Goal: Task Accomplishment & Management: Use online tool/utility

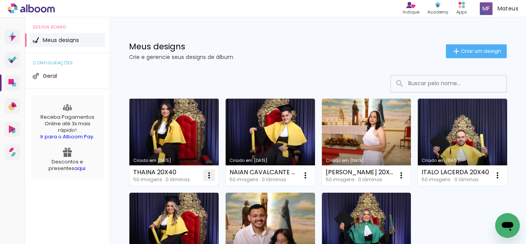
click at [207, 176] on iron-icon at bounding box center [208, 174] width 9 height 9
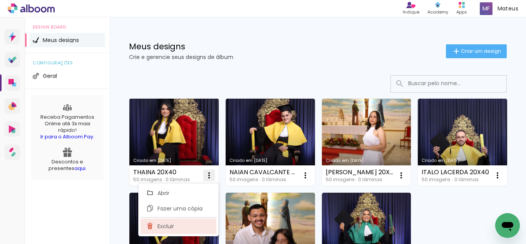
click at [179, 225] on paper-item "Excluir" at bounding box center [178, 225] width 76 height 15
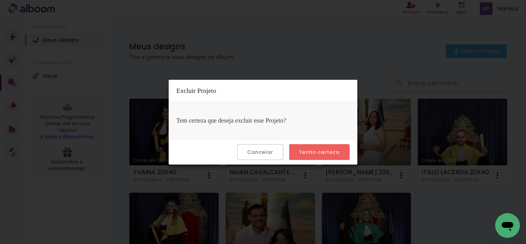
click at [0, 0] on slot "Tenho certeza" at bounding box center [0, 0] width 0 height 0
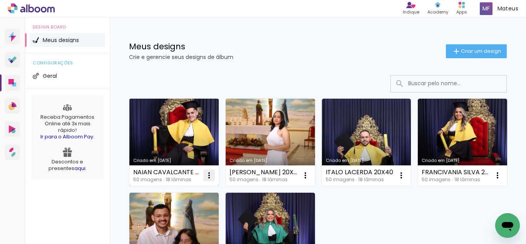
click at [209, 178] on iron-icon at bounding box center [208, 174] width 9 height 9
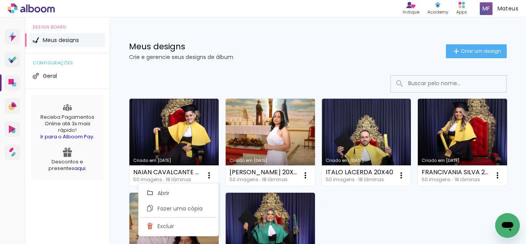
click at [431, 154] on div "Criado em 12/08/25 NAIAN CAVALCANTE 20X40 50 imagens ∙ 18 lâminas Abrir Fazer u…" at bounding box center [317, 188] width 384 height 187
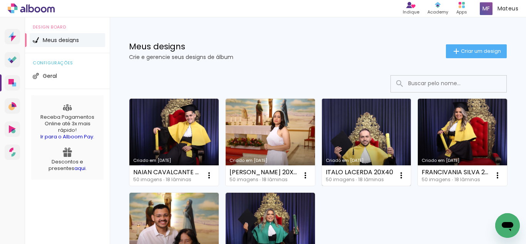
scroll to position [38, 0]
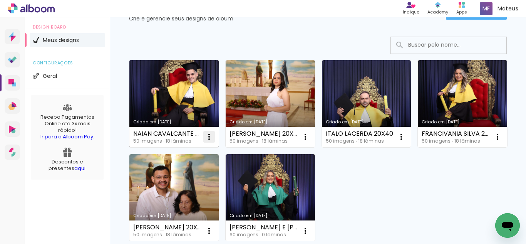
click at [209, 137] on iron-icon at bounding box center [208, 136] width 9 height 9
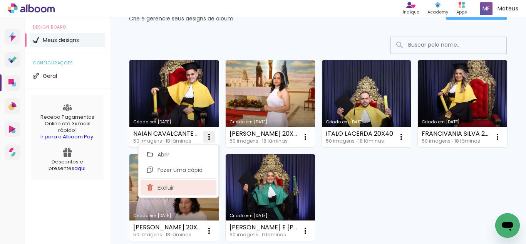
click at [197, 189] on paper-item "Excluir" at bounding box center [178, 187] width 76 height 15
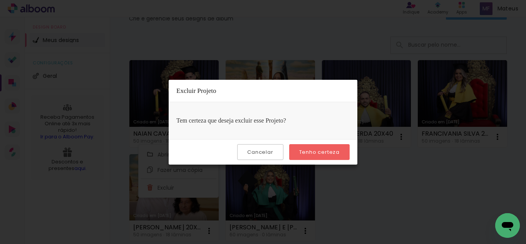
click at [0, 0] on slot "Tenho certeza" at bounding box center [0, 0] width 0 height 0
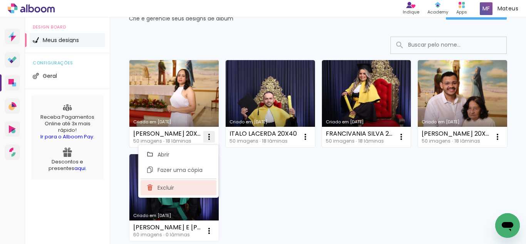
click at [182, 182] on paper-item "Excluir" at bounding box center [178, 187] width 76 height 15
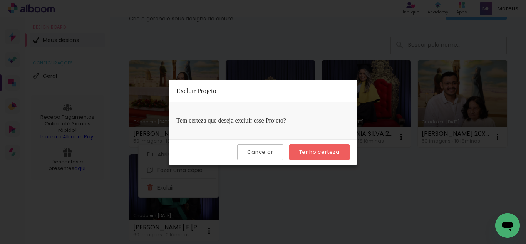
click at [0, 0] on slot "Tenho certeza" at bounding box center [0, 0] width 0 height 0
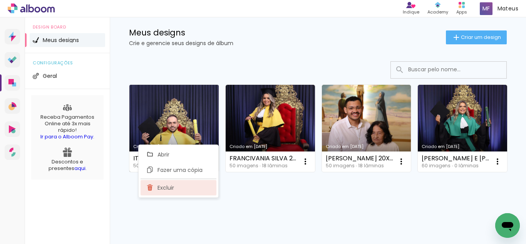
click at [187, 188] on paper-item "Excluir" at bounding box center [178, 187] width 76 height 15
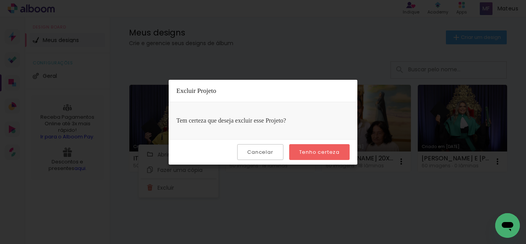
click at [0, 0] on slot "Tenho certeza" at bounding box center [0, 0] width 0 height 0
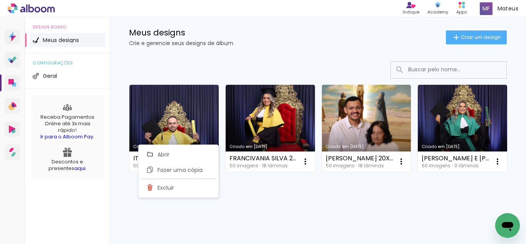
scroll to position [14, 0]
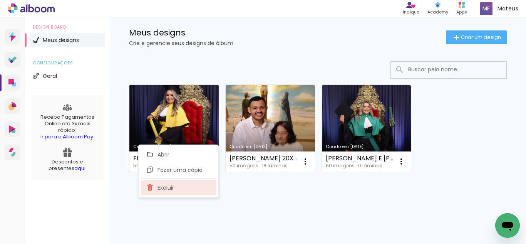
click at [197, 186] on paper-item "Excluir" at bounding box center [178, 187] width 76 height 15
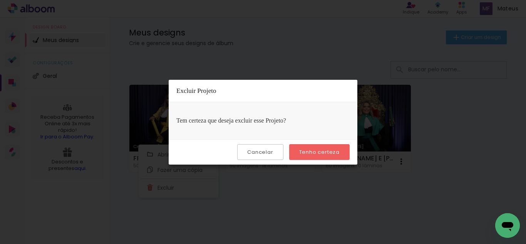
click at [0, 0] on slot "Tenho certeza" at bounding box center [0, 0] width 0 height 0
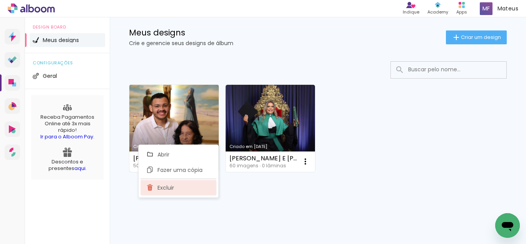
click at [184, 190] on paper-item "Excluir" at bounding box center [178, 187] width 76 height 15
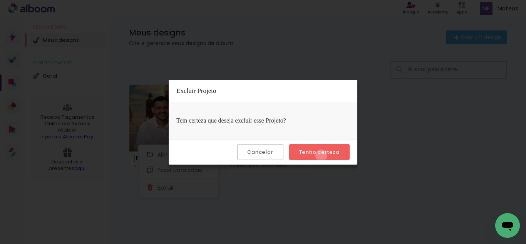
click at [0, 0] on slot "Tenho certeza" at bounding box center [0, 0] width 0 height 0
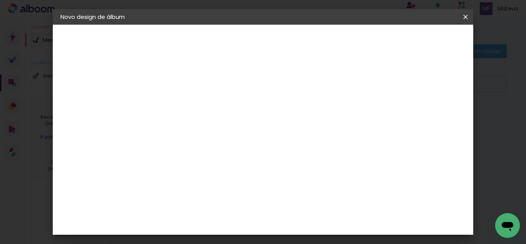
click at [0, 0] on paper-input-container "Título do álbum" at bounding box center [0, 0] width 0 height 0
drag, startPoint x: 323, startPoint y: 104, endPoint x: 278, endPoint y: 105, distance: 44.3
click at [186, 105] on input "ALINYELEN GIOVANNA 20X40" at bounding box center [186, 103] width 0 height 12
type input "ALINYELEN 20X40"
type paper-input "ALINYELEN 20X40"
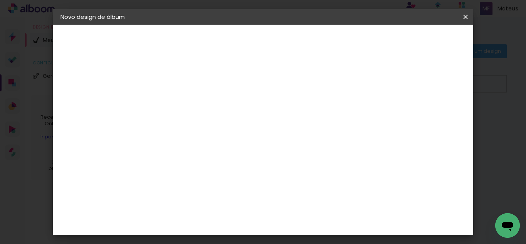
click at [265, 36] on paper-button "Avançar" at bounding box center [246, 40] width 38 height 13
click at [0, 0] on slot "Tamanho Livre" at bounding box center [0, 0] width 0 height 0
click at [0, 0] on slot "Avançar" at bounding box center [0, 0] width 0 height 0
type input "1"
type paper-input "1"
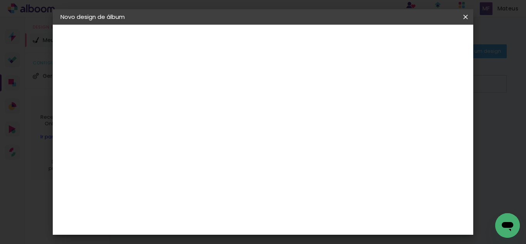
click at [191, 91] on input "1" at bounding box center [181, 89] width 27 height 10
click at [169, 129] on input "30" at bounding box center [162, 126] width 20 height 12
type input "20"
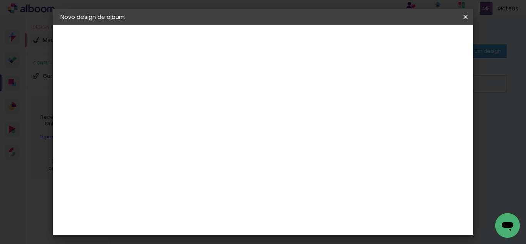
type paper-input "20"
click at [313, 220] on input "60" at bounding box center [305, 221] width 20 height 12
type input "6"
type input "40"
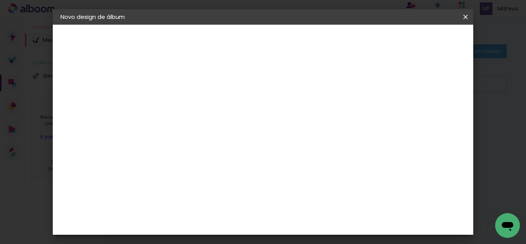
type paper-input "40"
type input "4"
type paper-input "4"
click at [429, 110] on input "4" at bounding box center [426, 116] width 14 height 12
click at [429, 59] on header "Tamanho livre Defina a largura, altura e sangria das lâminas. Voltar Iniciar de…" at bounding box center [295, 45] width 284 height 40
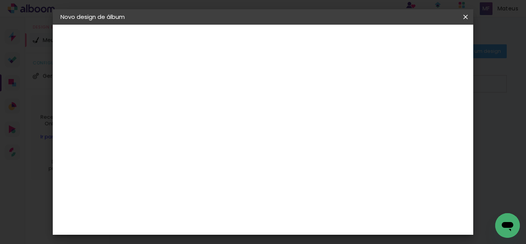
type input "3"
type paper-input "3"
click at [431, 122] on input "3" at bounding box center [426, 116] width 14 height 12
click at [417, 42] on span "Iniciar design" at bounding box center [399, 40] width 35 height 5
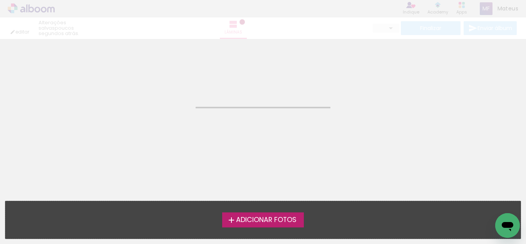
click at [276, 219] on span "Adicionar Fotos" at bounding box center [266, 219] width 60 height 7
click at [0, 0] on input "file" at bounding box center [0, 0] width 0 height 0
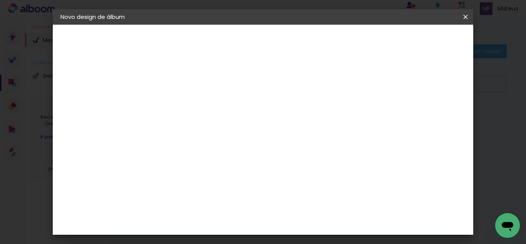
click at [0, 0] on paper-input-container "Título do álbum" at bounding box center [0, 0] width 0 height 0
type input "CAMILA VERISSIMO 20X40"
type paper-input "CAMILA VERISSIMO 20X40"
click at [0, 0] on slot "Avançar" at bounding box center [0, 0] width 0 height 0
click at [330, 110] on paper-item "Tamanho Livre" at bounding box center [293, 117] width 74 height 17
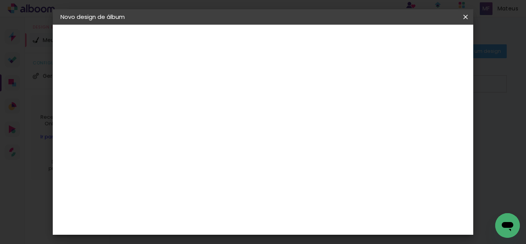
click at [0, 0] on slot "Avançar" at bounding box center [0, 0] width 0 height 0
click at [165, 197] on input "30" at bounding box center [162, 199] width 20 height 12
type input "20"
type paper-input "20"
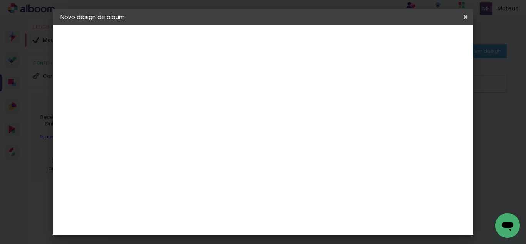
click at [309, 169] on input "60" at bounding box center [305, 171] width 20 height 12
type input "40"
type paper-input "40"
type input "4"
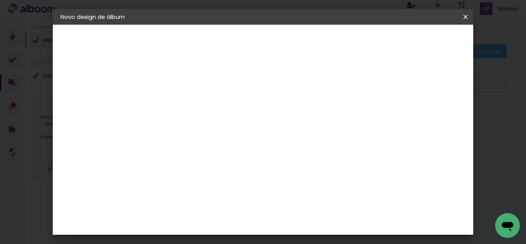
type paper-input "4"
click at [428, 122] on input "4" at bounding box center [426, 116] width 14 height 12
click at [428, 159] on div "20 cm cm cm mm A maioria das encadernadoras sugere 5mm de sangria." at bounding box center [295, 128] width 284 height 62
type input "3"
type paper-input "3"
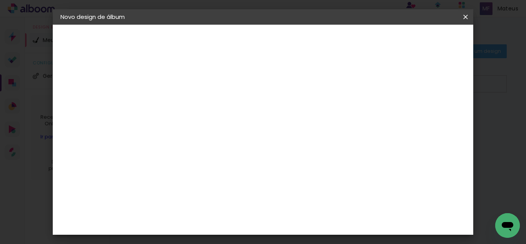
click at [430, 118] on input "3" at bounding box center [427, 116] width 14 height 12
type input "5"
type paper-input "5"
click at [379, 89] on div at bounding box center [375, 88] width 7 height 7
type paper-checkbox "on"
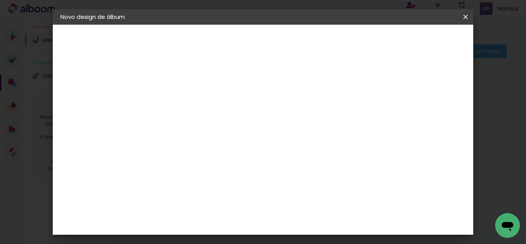
type input "1"
type paper-input "1"
click at [192, 89] on input "1" at bounding box center [181, 89] width 27 height 10
click at [425, 35] on paper-button "Iniciar design" at bounding box center [399, 40] width 50 height 13
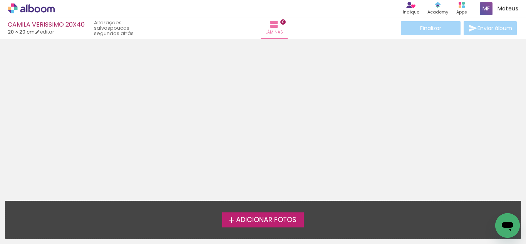
click at [222, 220] on label "Adicionar Fotos" at bounding box center [263, 219] width 82 height 15
click at [0, 0] on input "file" at bounding box center [0, 0] width 0 height 0
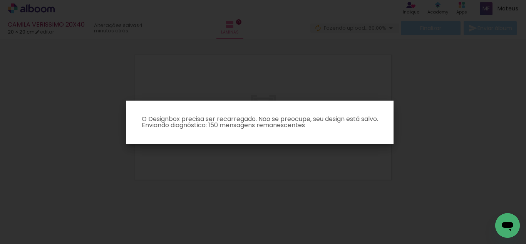
click at [144, 44] on iron-overlay-backdrop at bounding box center [263, 122] width 526 height 244
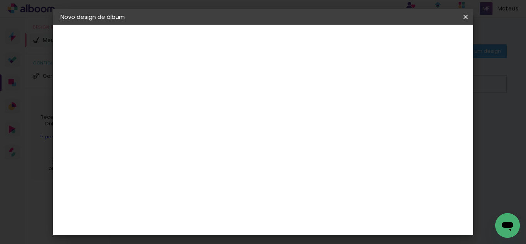
click at [0, 0] on div at bounding box center [0, 0] width 0 height 0
click at [0, 0] on paper-input-container "Título do álbum" at bounding box center [0, 0] width 0 height 0
type input "ANDRESSA 20X40"
type paper-input "ANDRESSA 20X40"
click at [265, 47] on paper-button "Avançar" at bounding box center [246, 40] width 38 height 13
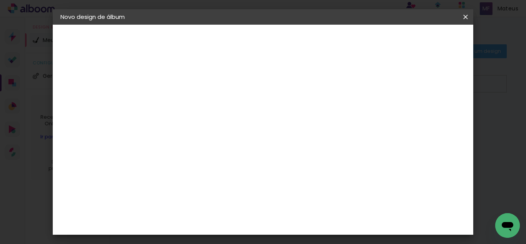
click at [0, 0] on slot "Tamanho Livre" at bounding box center [0, 0] width 0 height 0
click at [0, 0] on slot "Avançar" at bounding box center [0, 0] width 0 height 0
click at [379, 92] on div at bounding box center [375, 88] width 7 height 7
type paper-checkbox "on"
type input "4"
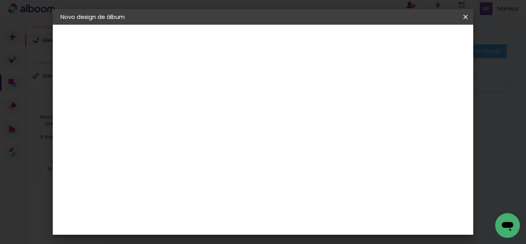
type paper-input "4"
click at [429, 118] on input "4" at bounding box center [427, 116] width 14 height 12
type input "3"
type paper-input "3"
click at [429, 118] on input "3" at bounding box center [428, 116] width 14 height 12
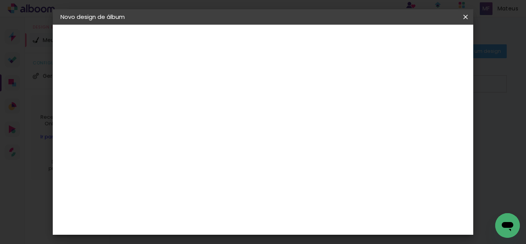
type input "1"
type paper-input "1"
click at [190, 89] on input "1" at bounding box center [181, 89] width 27 height 10
click at [166, 125] on input "30" at bounding box center [162, 126] width 20 height 12
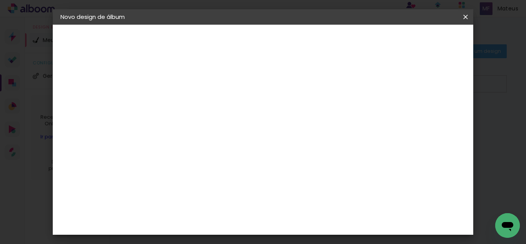
scroll to position [96, 0]
type input "20"
type paper-input "20"
click at [311, 215] on input "60" at bounding box center [305, 221] width 20 height 12
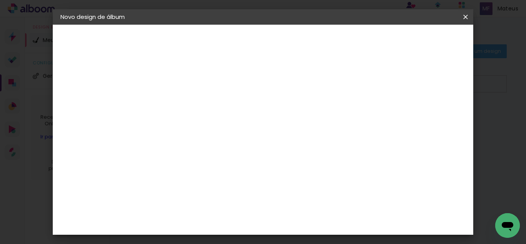
type input "40"
type paper-input "40"
click at [417, 39] on span "Iniciar design" at bounding box center [399, 40] width 35 height 5
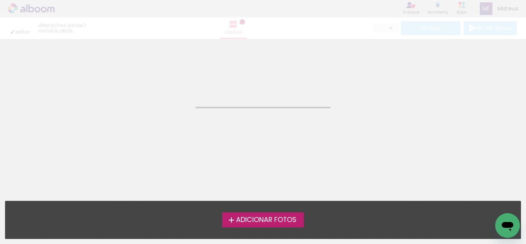
click at [283, 221] on span "Adicionar Fotos" at bounding box center [266, 219] width 60 height 7
click at [0, 0] on input "file" at bounding box center [0, 0] width 0 height 0
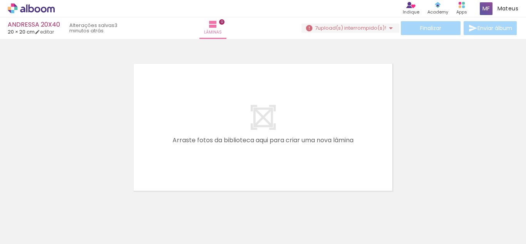
click at [361, 33] on div "Finalizar Enviar álbum" at bounding box center [409, 28] width 217 height 14
click at [363, 29] on span "upload(s) interrompido(s)!" at bounding box center [352, 27] width 69 height 7
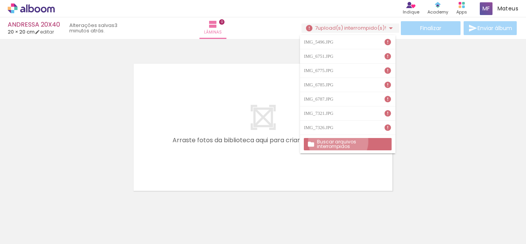
click at [0, 0] on slot "Buscar arquivos interrompidos" at bounding box center [0, 0] width 0 height 0
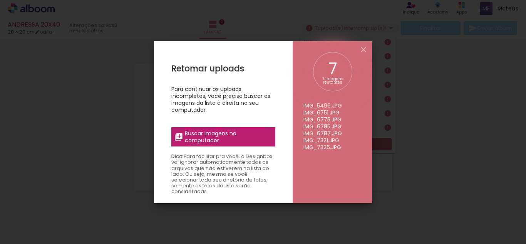
click at [221, 137] on span "Buscar imagens no computador" at bounding box center [228, 137] width 86 height 14
click at [0, 0] on input "file" at bounding box center [0, 0] width 0 height 0
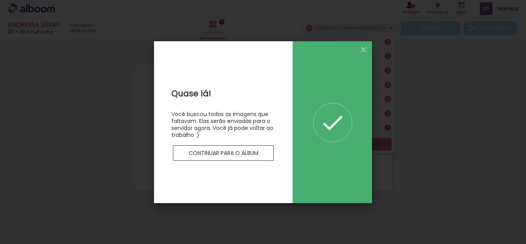
click at [201, 133] on div "Você buscou todas as imagens que faltavam. Elas serão enviadas para o servidor …" at bounding box center [223, 124] width 104 height 28
click at [0, 0] on slot "Continuar para o álbum" at bounding box center [0, 0] width 0 height 0
